Goal: Task Accomplishment & Management: Use online tool/utility

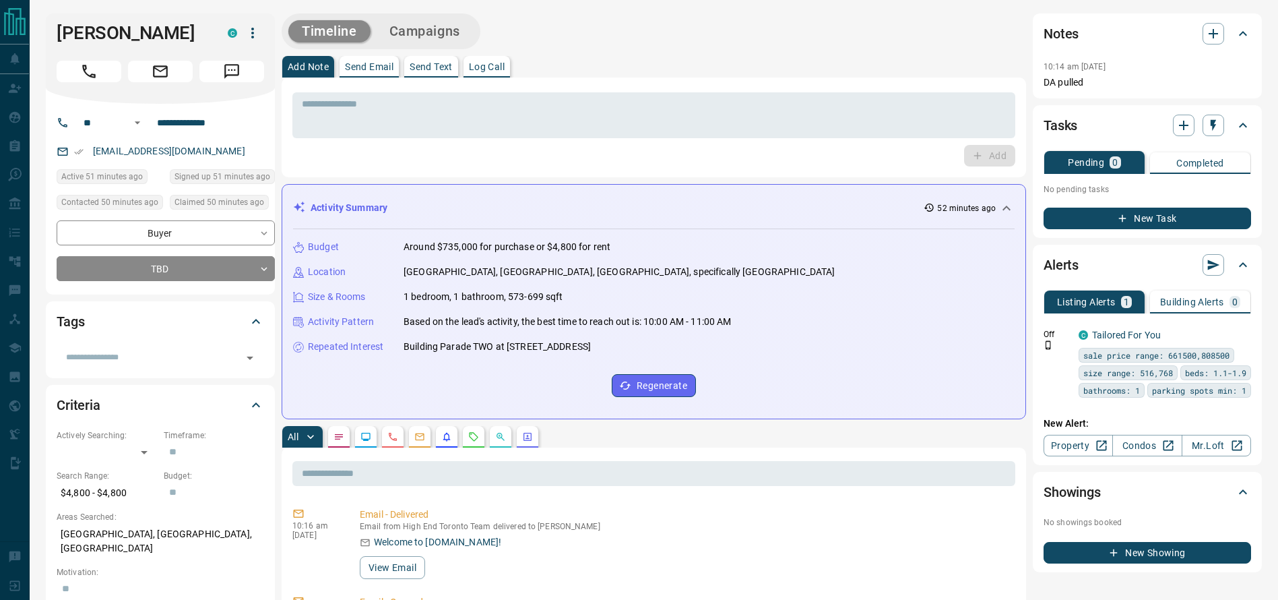
click at [692, 47] on div "Timeline Campaigns" at bounding box center [654, 31] width 744 height 36
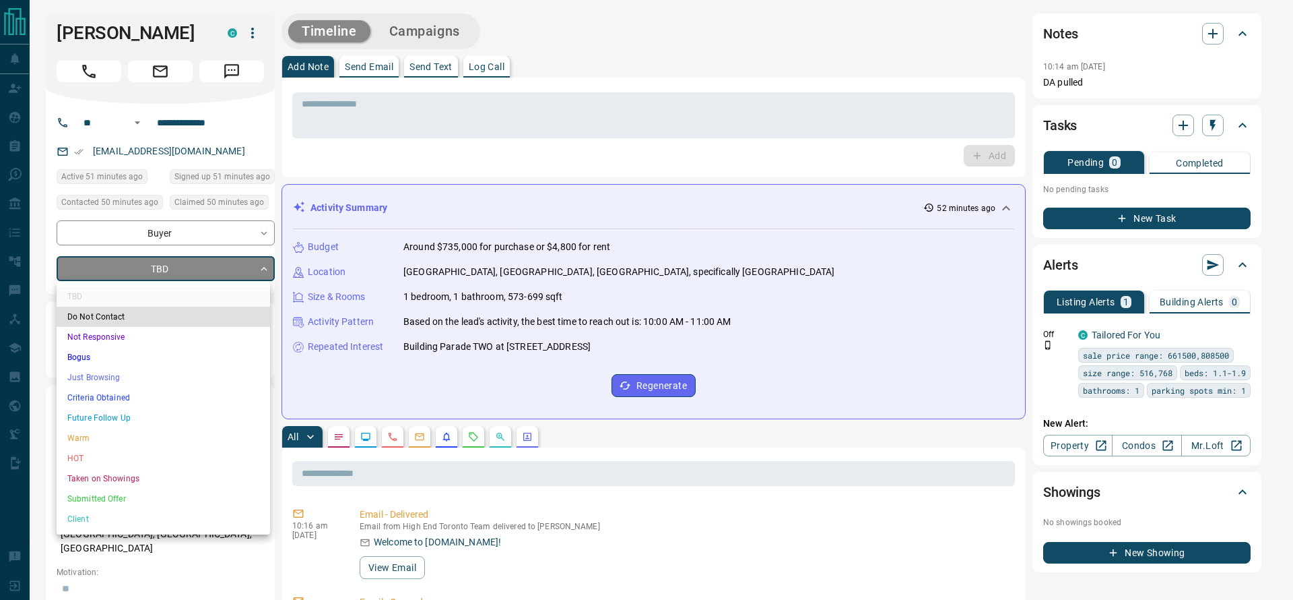
click at [210, 404] on li "Criteria Obtained" at bounding box center [164, 397] width 214 height 20
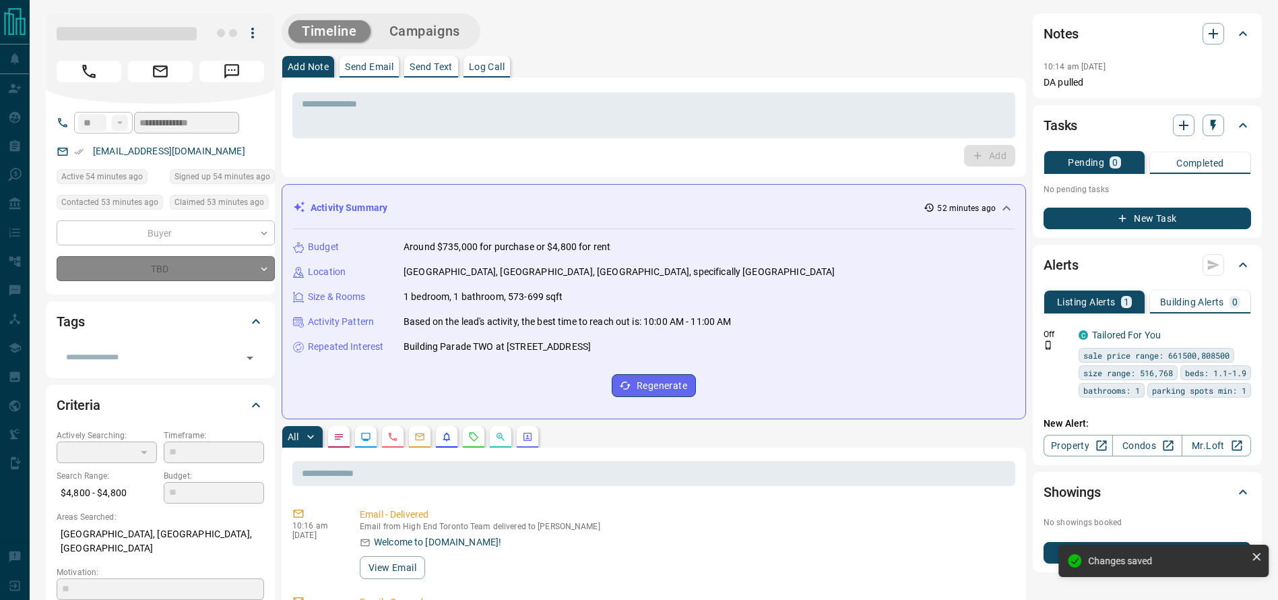
type input "*"
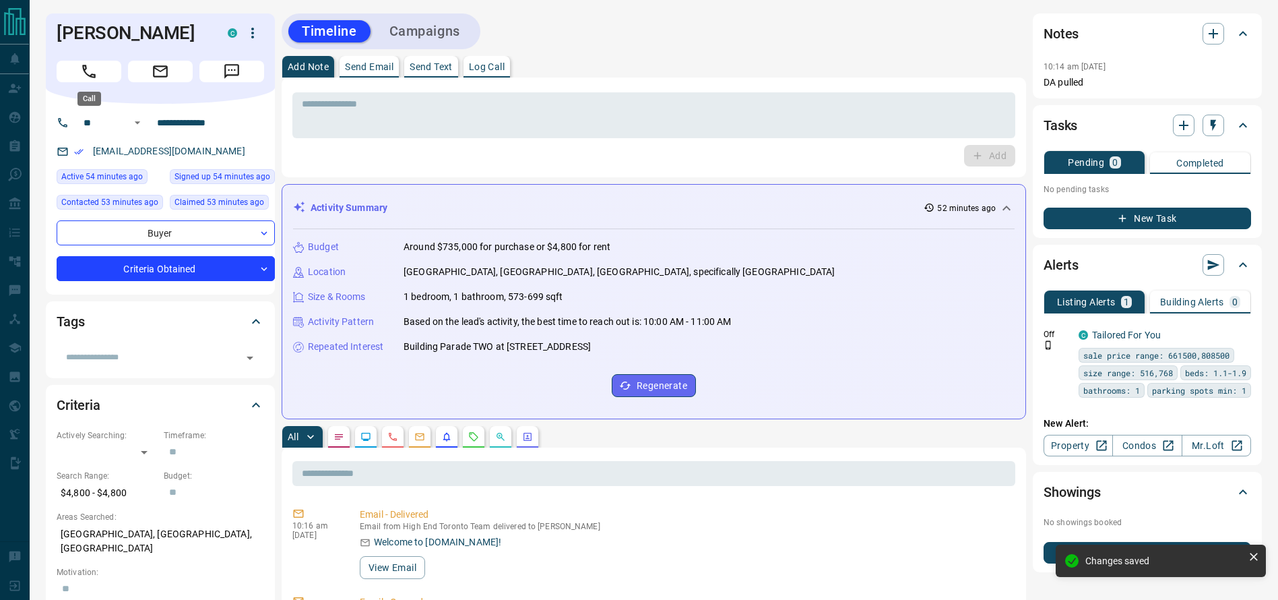
click at [82, 75] on icon "Call" at bounding box center [89, 72] width 18 height 18
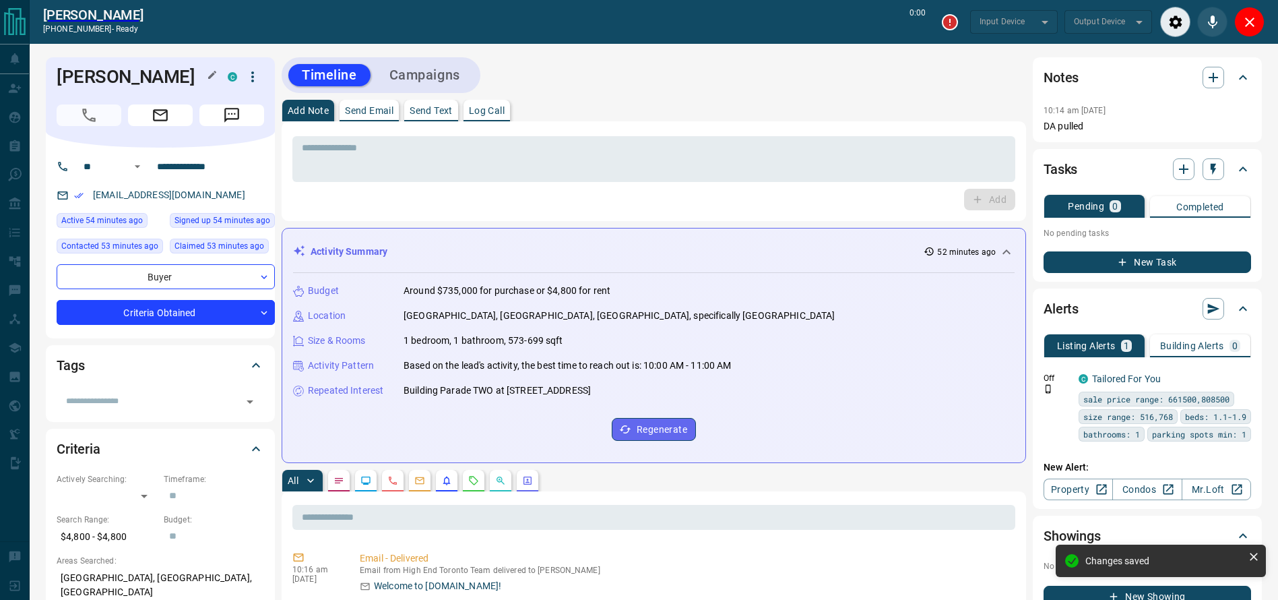
type input "*******"
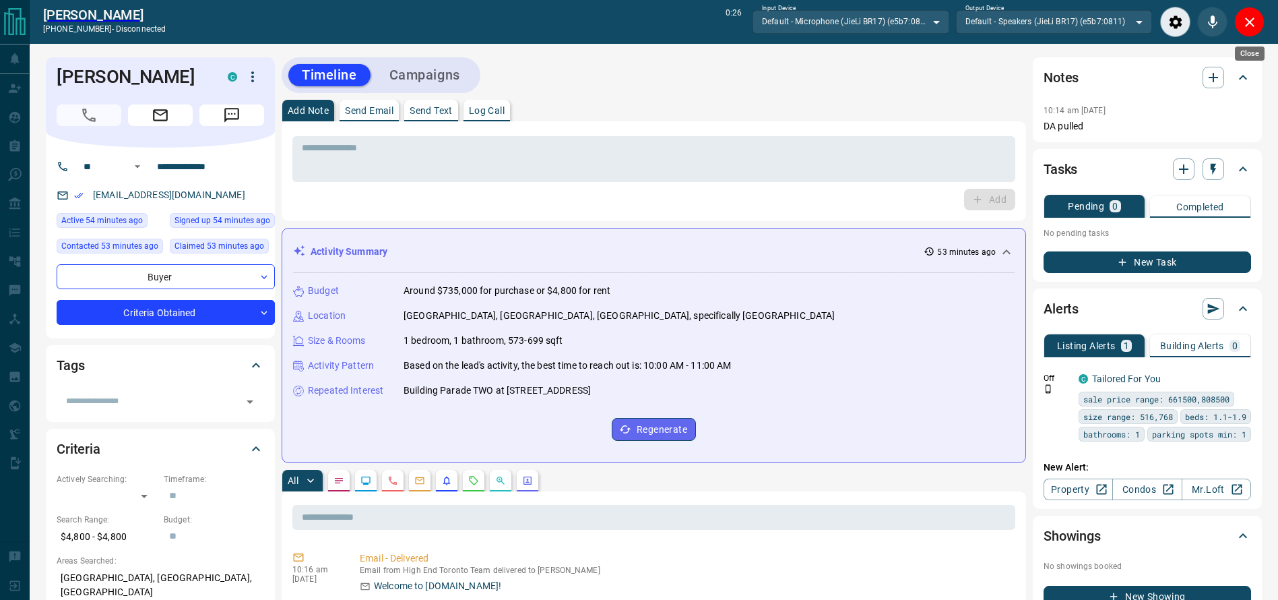
drag, startPoint x: 1245, startPoint y: 31, endPoint x: 1012, endPoint y: 81, distance: 238.4
click at [1246, 31] on button "Close" at bounding box center [1249, 22] width 30 height 30
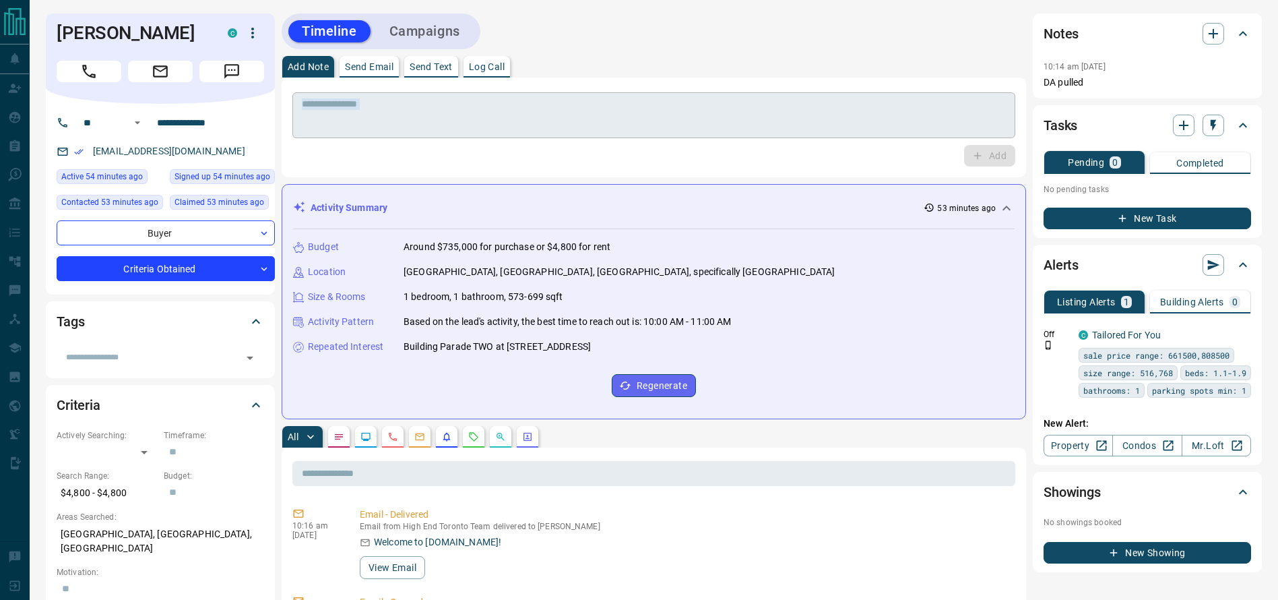
click at [749, 135] on div "* ​ Add" at bounding box center [653, 127] width 723 height 78
click at [749, 133] on div "* ​" at bounding box center [653, 115] width 723 height 46
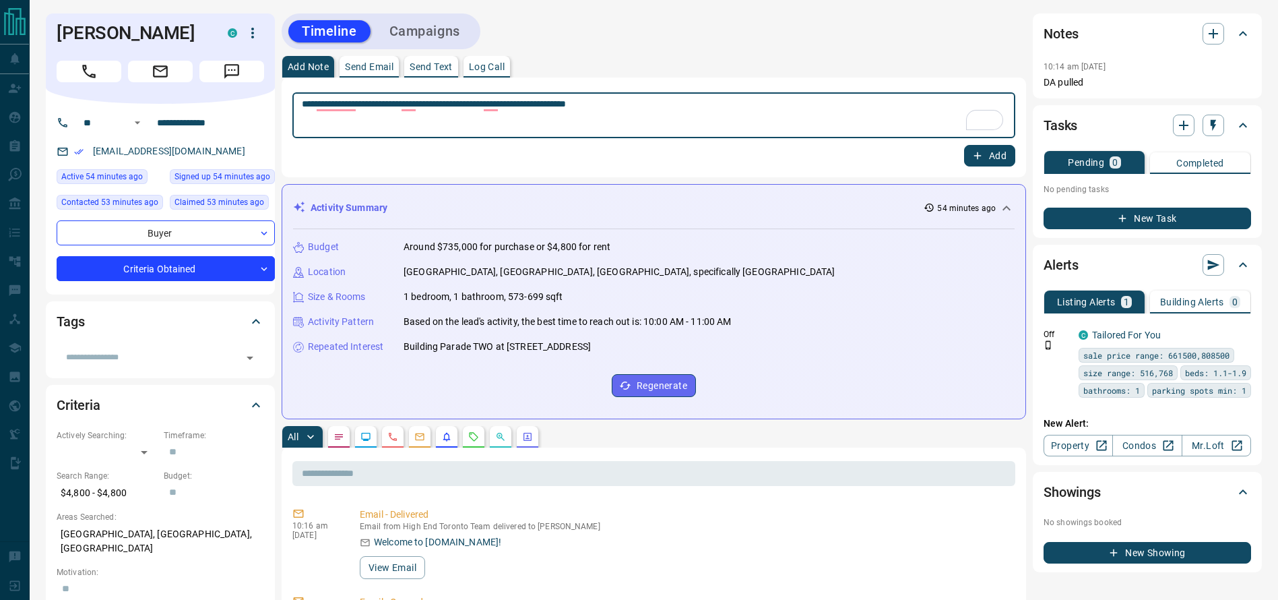
type textarea "**********"
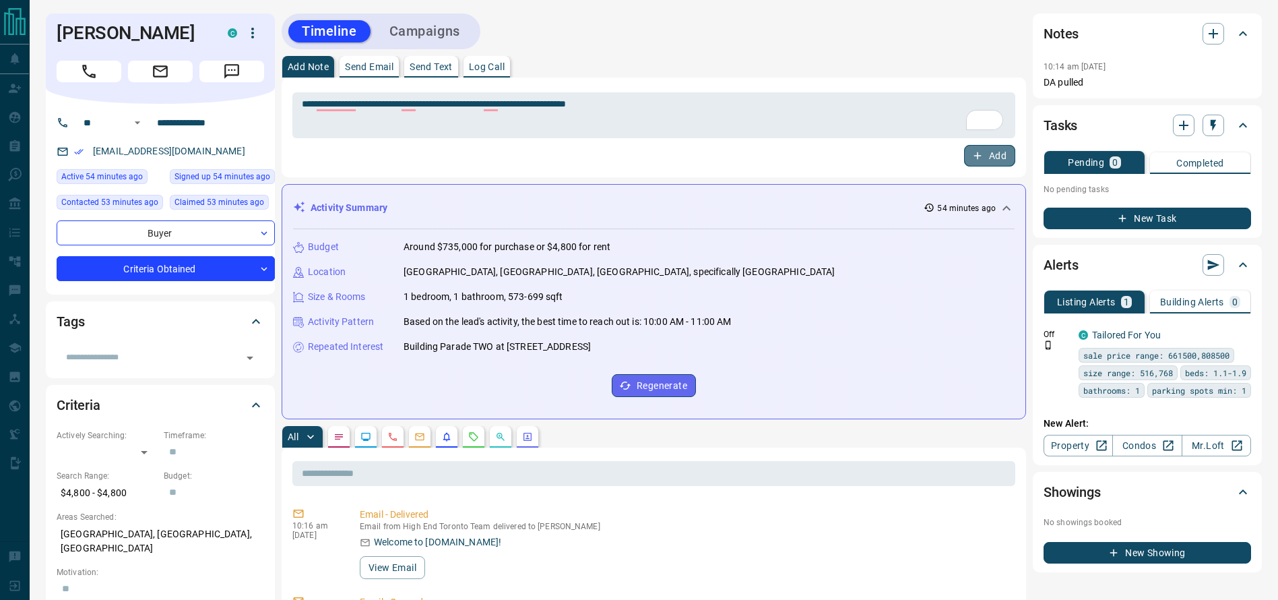
click at [1003, 156] on button "Add" at bounding box center [989, 156] width 51 height 22
